Goal: Task Accomplishment & Management: Manage account settings

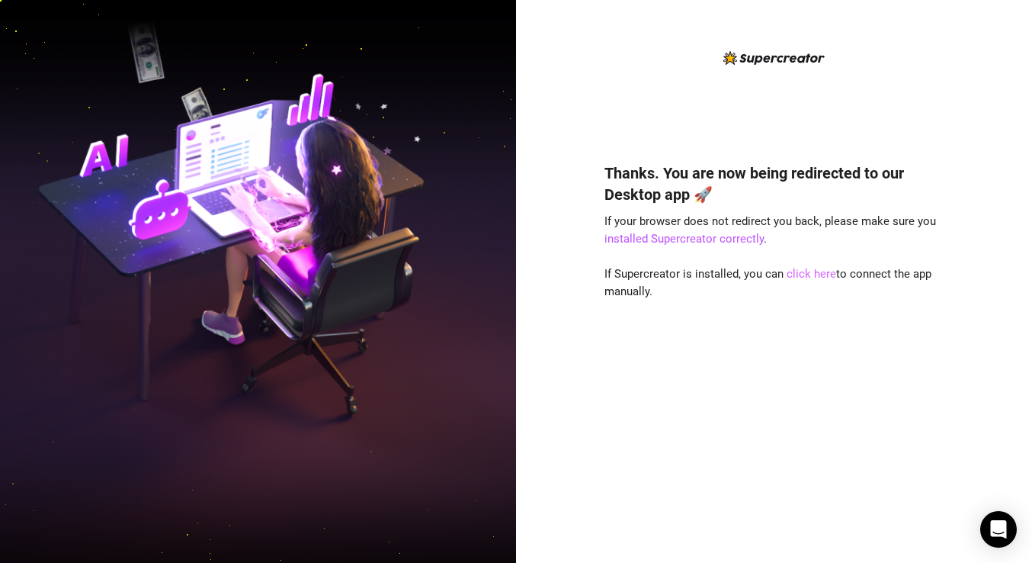
click at [809, 273] on link "click here" at bounding box center [812, 274] width 50 height 14
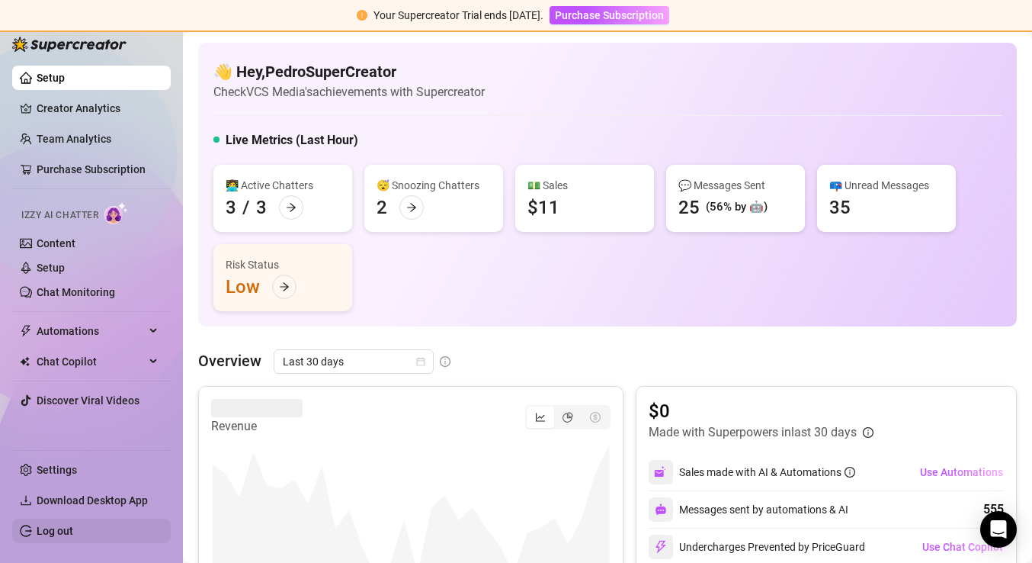
click at [73, 531] on link "Log out" at bounding box center [55, 530] width 37 height 12
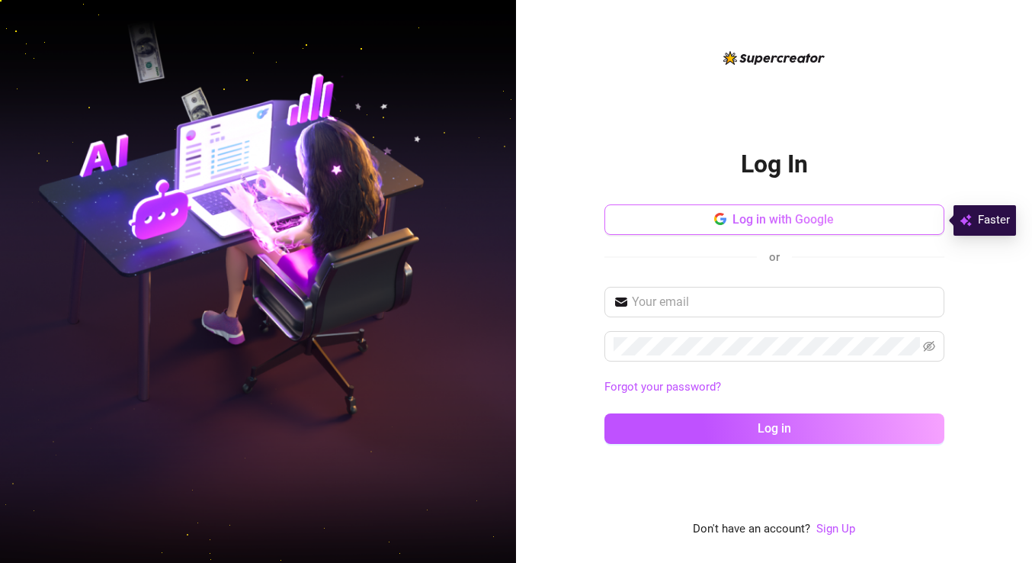
click at [745, 217] on span "Log in with Google" at bounding box center [783, 219] width 101 height 14
click at [799, 208] on button "Log in with Google" at bounding box center [774, 219] width 340 height 30
